Goal: Check status: Check status

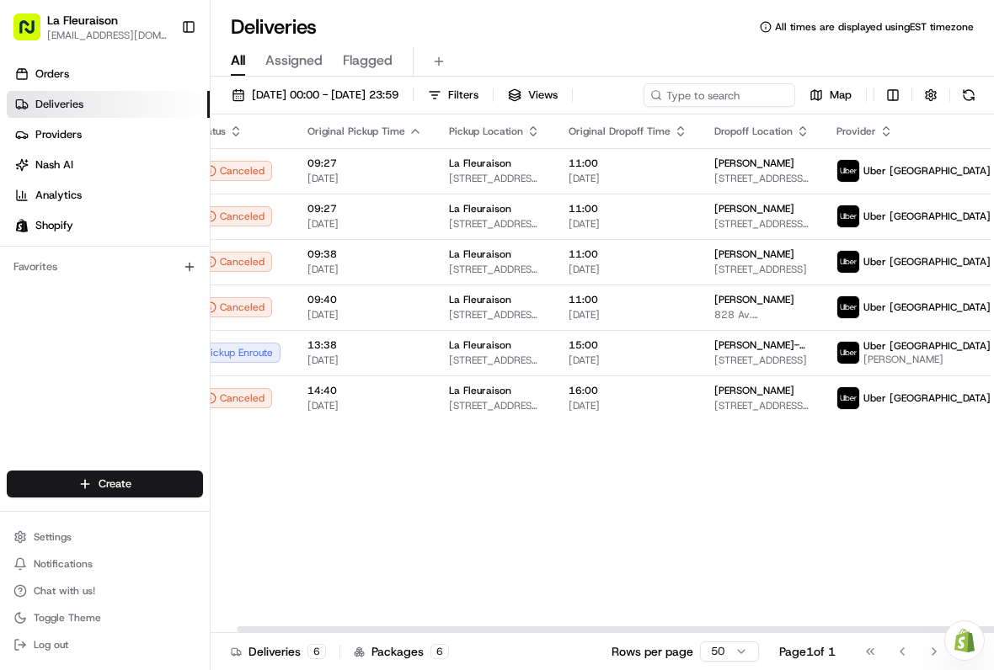
scroll to position [0, 26]
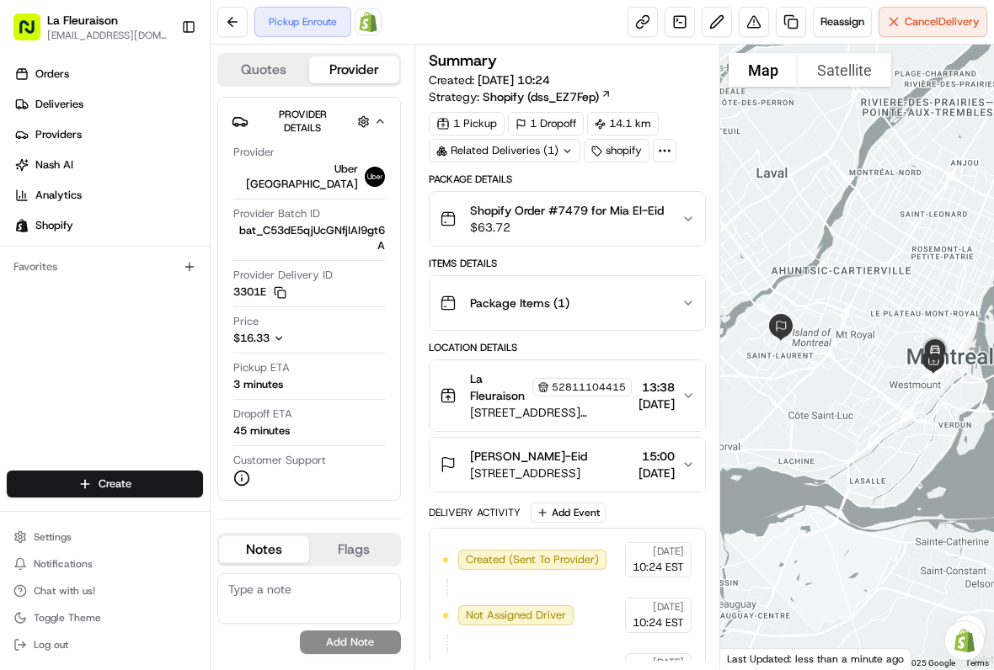
click at [125, 103] on link "Deliveries" at bounding box center [108, 104] width 203 height 27
